Goal: Task Accomplishment & Management: Manage account settings

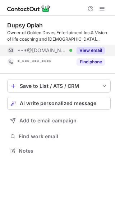
scroll to position [146, 115]
click at [86, 49] on button "View email" at bounding box center [91, 50] width 28 height 7
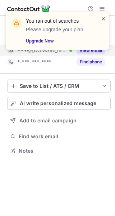
click at [103, 17] on span at bounding box center [104, 18] width 6 height 7
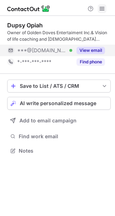
click at [101, 8] on span at bounding box center [102, 9] width 6 height 6
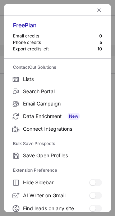
scroll to position [84, 0]
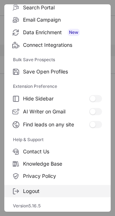
click at [30, 194] on span "Logout" at bounding box center [62, 191] width 79 height 6
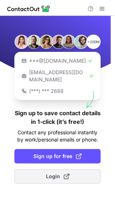
click at [42, 169] on button "Login" at bounding box center [57, 176] width 86 height 14
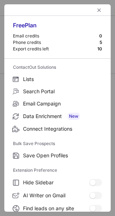
scroll to position [84, 0]
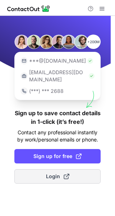
click at [44, 171] on button "Login" at bounding box center [57, 176] width 86 height 14
